Goal: Register for event/course

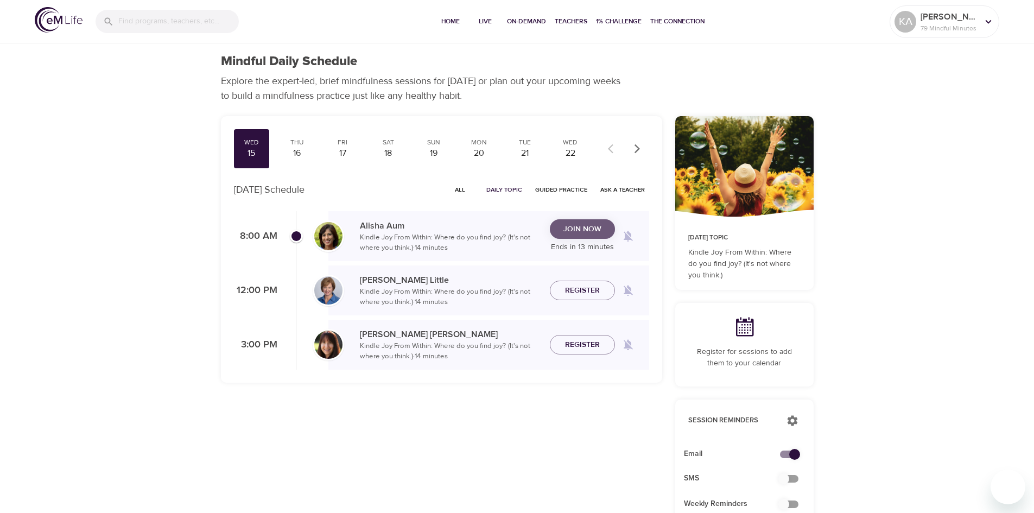
click at [590, 231] on span "Join Now" at bounding box center [582, 230] width 38 height 14
